Goal: Task Accomplishment & Management: Manage account settings

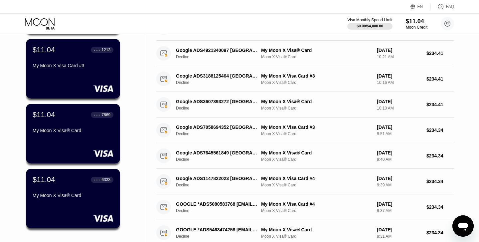
scroll to position [273, 0]
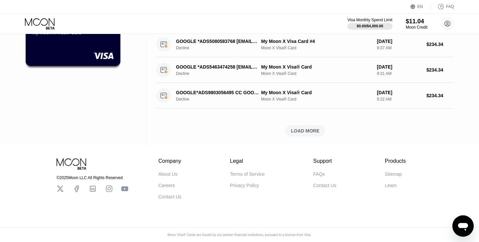
click at [72, 51] on div "$11.04 ● ● ● ● 6333 My Moon X Visa® Card" at bounding box center [73, 36] width 95 height 60
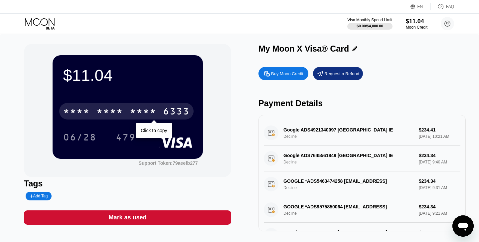
click at [118, 111] on div "* * * *" at bounding box center [109, 112] width 27 height 11
click at [142, 103] on div "4513 6500 2344 6333" at bounding box center [126, 111] width 134 height 17
click at [155, 116] on div "* * * *" at bounding box center [143, 112] width 27 height 11
click at [154, 112] on div "2344" at bounding box center [143, 112] width 27 height 11
click at [117, 105] on div "* * * * * * * * * * * * 6333" at bounding box center [126, 111] width 134 height 17
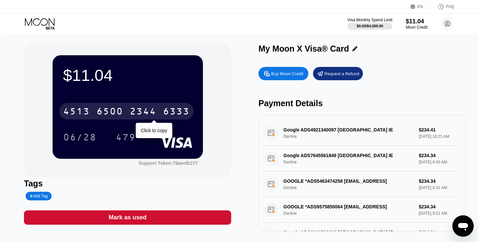
click at [162, 108] on div "4513 6500 2344 6333" at bounding box center [126, 111] width 134 height 17
click at [163, 112] on div "* * * * * * * * * * * * 6333" at bounding box center [126, 111] width 134 height 17
click at [176, 108] on div "6333" at bounding box center [176, 112] width 27 height 11
